Goal: Task Accomplishment & Management: Complete application form

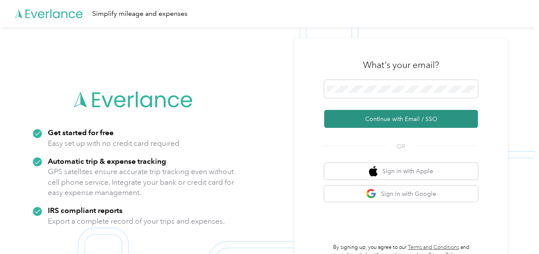
click at [371, 114] on button "Continue with Email / SSO" at bounding box center [401, 119] width 154 height 18
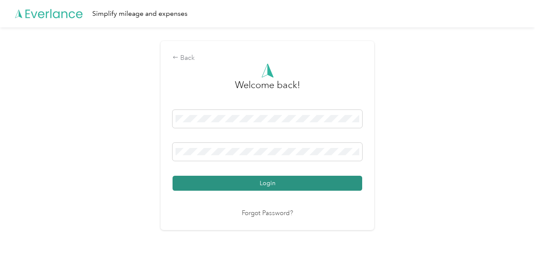
click at [302, 178] on button "Login" at bounding box center [268, 183] width 190 height 15
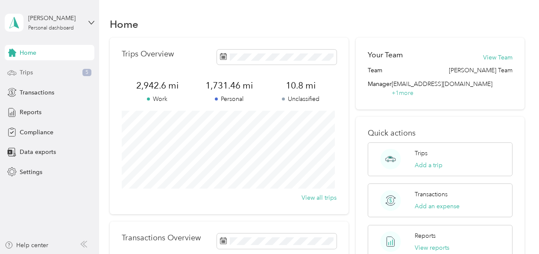
click at [59, 69] on div "Trips 5" at bounding box center [50, 72] width 90 height 15
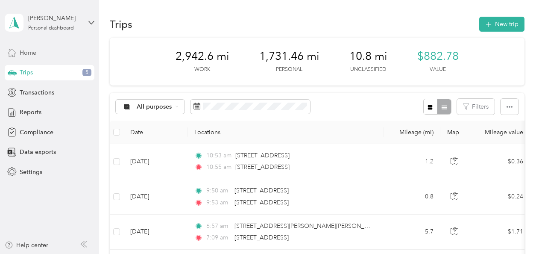
click at [48, 50] on div "Home" at bounding box center [50, 52] width 90 height 15
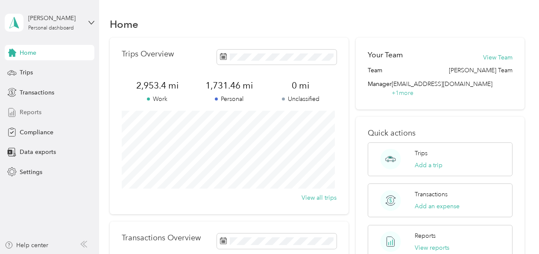
click at [35, 113] on span "Reports" at bounding box center [31, 112] width 22 height 9
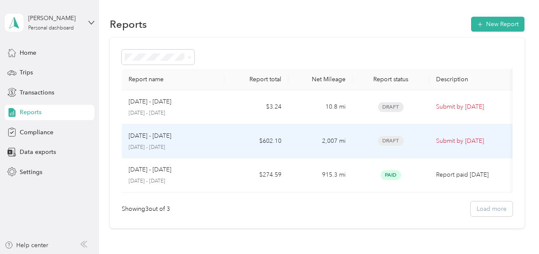
click at [337, 142] on td "2,007 mi" at bounding box center [320, 141] width 64 height 34
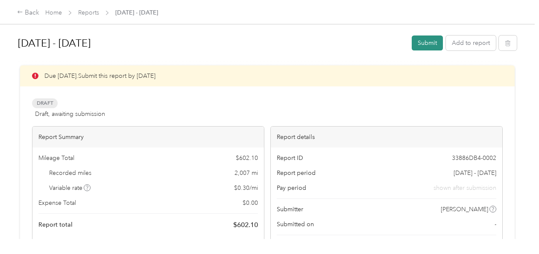
click at [422, 40] on button "Submit" at bounding box center [427, 42] width 31 height 15
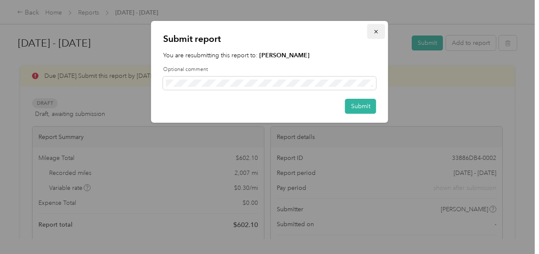
click at [377, 32] on icon "button" at bounding box center [376, 32] width 6 height 6
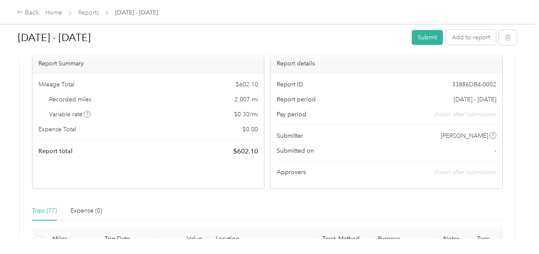
scroll to position [73, 0]
click at [422, 36] on button "Submit" at bounding box center [427, 37] width 31 height 15
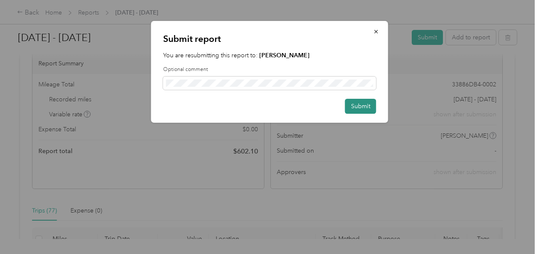
click at [364, 101] on button "Submit" at bounding box center [360, 106] width 31 height 15
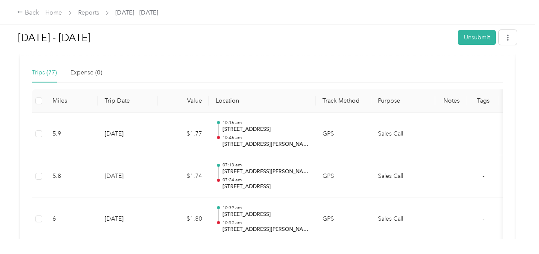
scroll to position [53, 0]
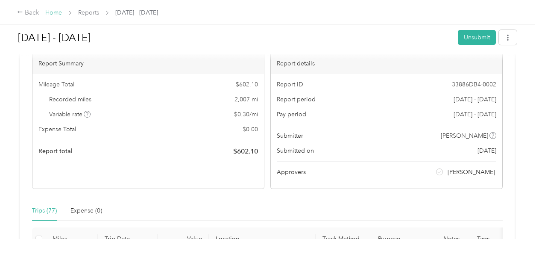
click at [56, 12] on link "Home" at bounding box center [53, 12] width 17 height 7
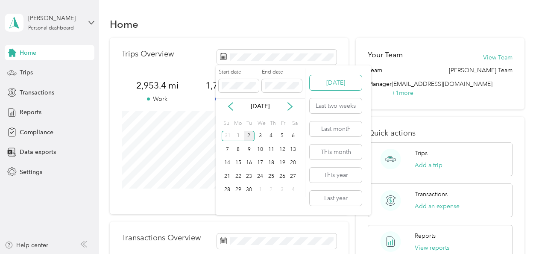
click at [321, 84] on button "[DATE]" at bounding box center [336, 82] width 52 height 15
